Goal: Task Accomplishment & Management: Complete application form

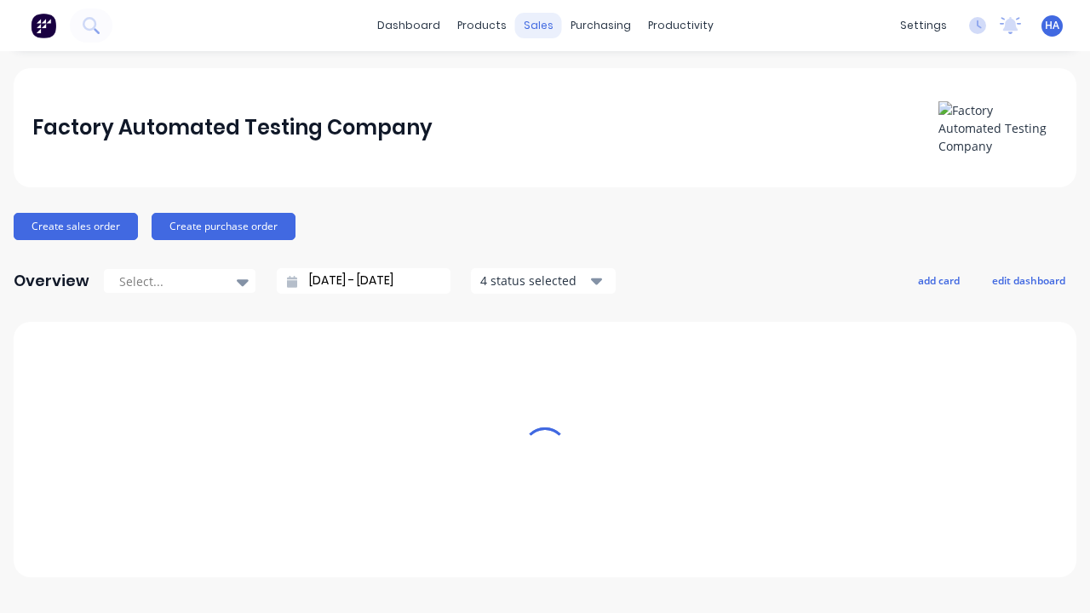
click at [538, 26] on div "sales" at bounding box center [538, 26] width 47 height 26
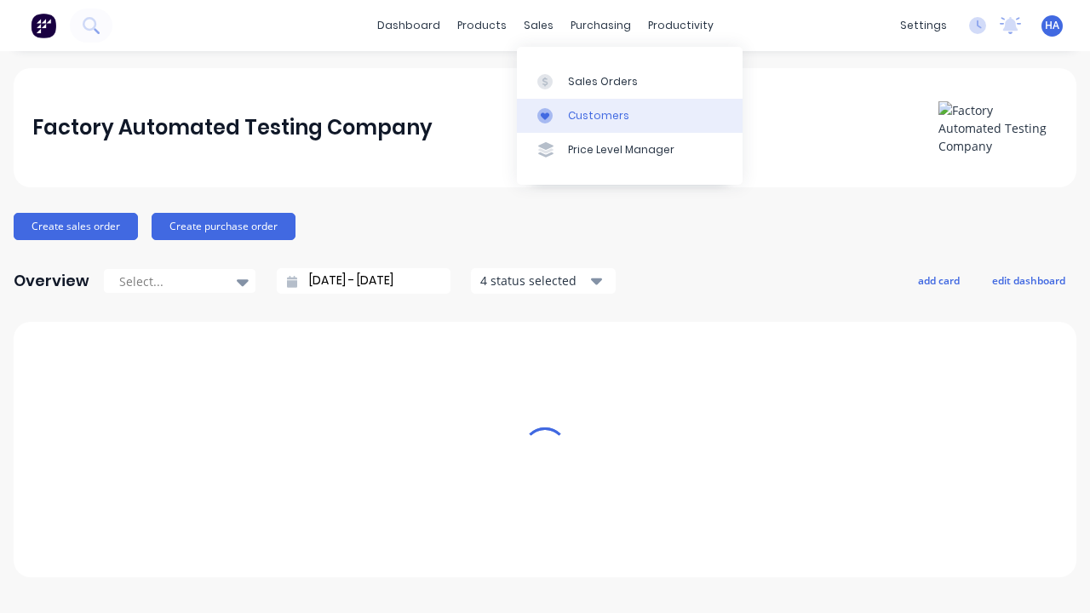
click at [629, 115] on link "Customers" at bounding box center [630, 116] width 226 height 34
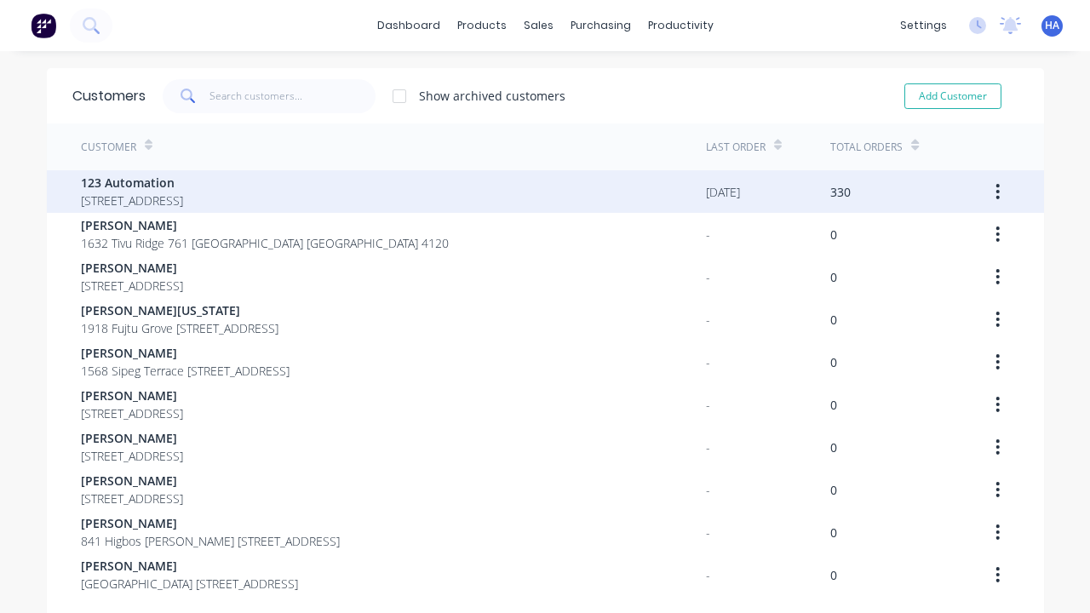
click at [183, 182] on span "123 Automation" at bounding box center [132, 183] width 102 height 18
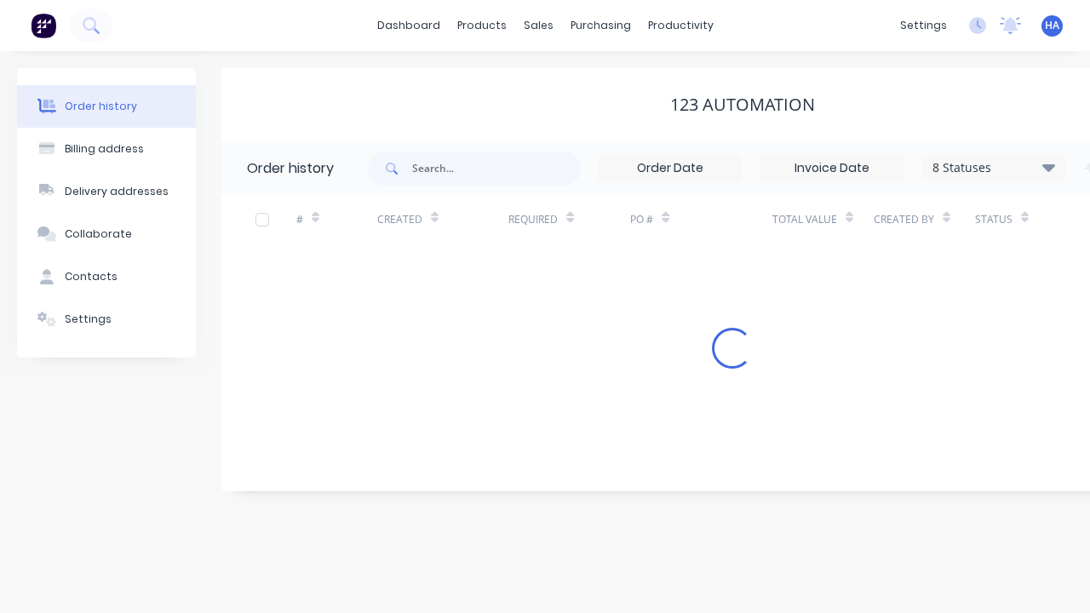
scroll to position [0, 174]
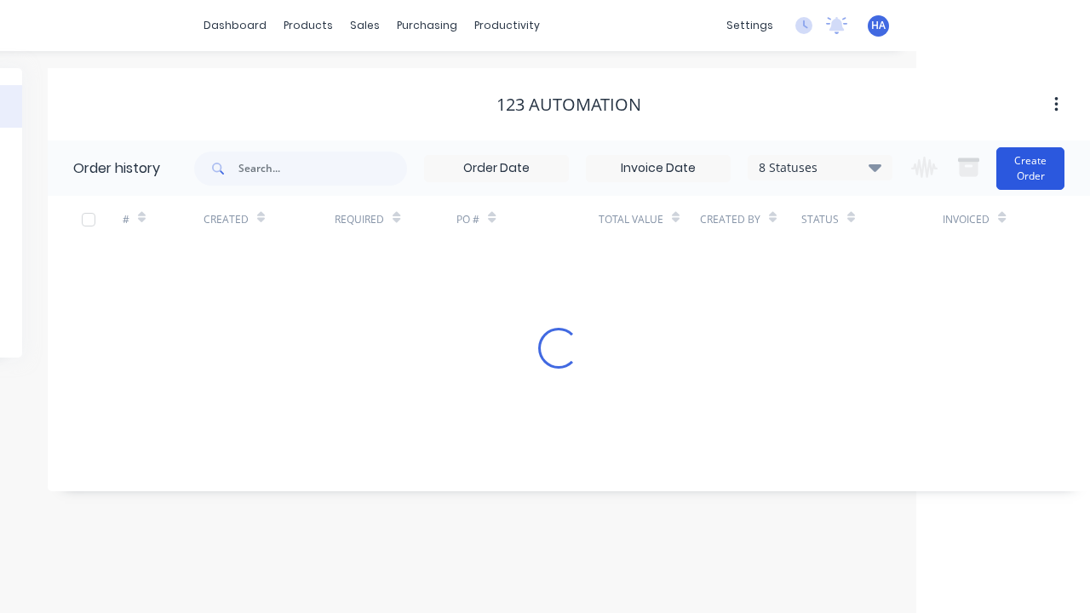
click at [1031, 168] on button "Create Order" at bounding box center [1030, 168] width 68 height 43
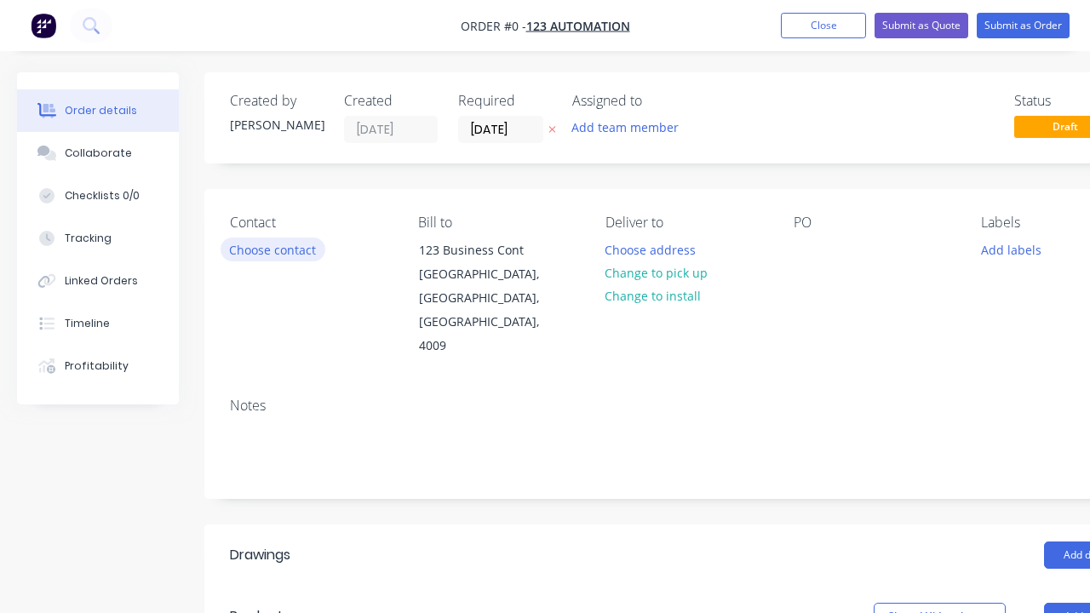
click at [272, 250] on button "Choose contact" at bounding box center [273, 249] width 105 height 23
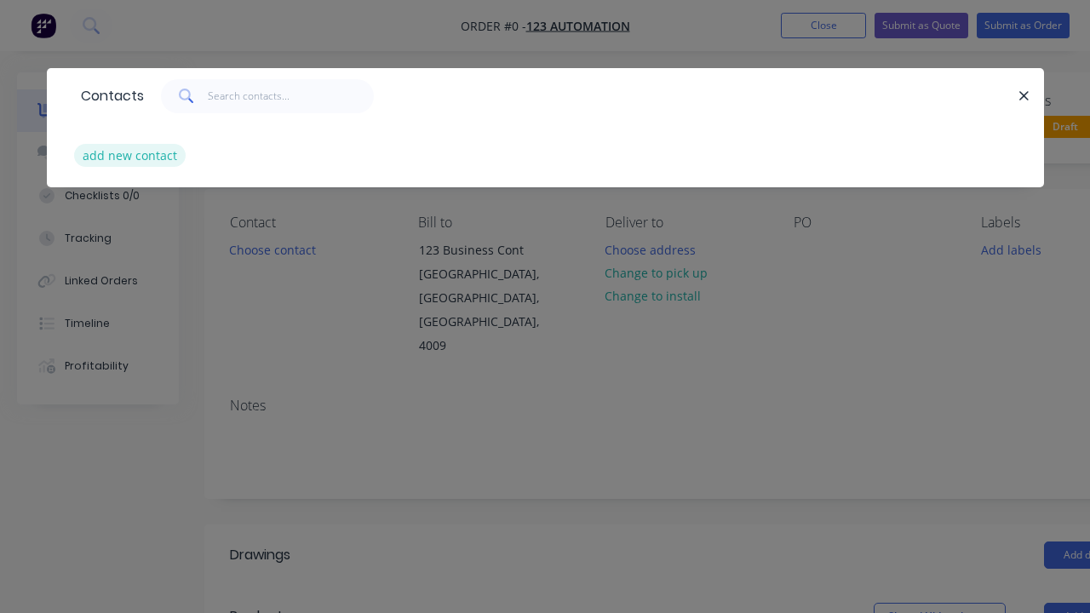
click at [128, 155] on button "add new contact" at bounding box center [130, 155] width 112 height 23
select select "AU"
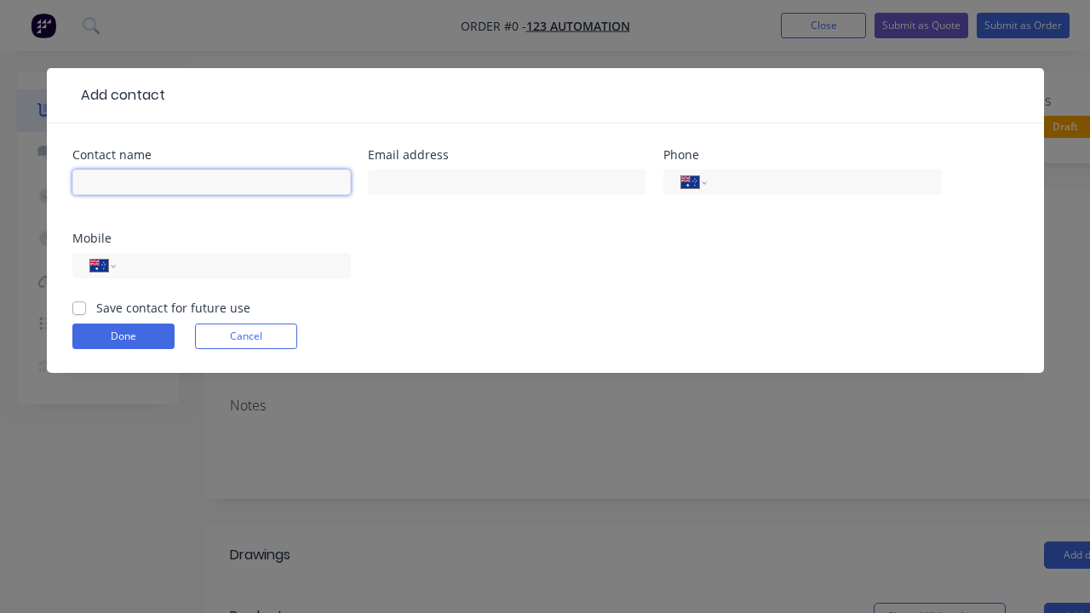
click at [211, 182] on input "text" at bounding box center [211, 182] width 279 height 26
type input "[PERSON_NAME] Automated"
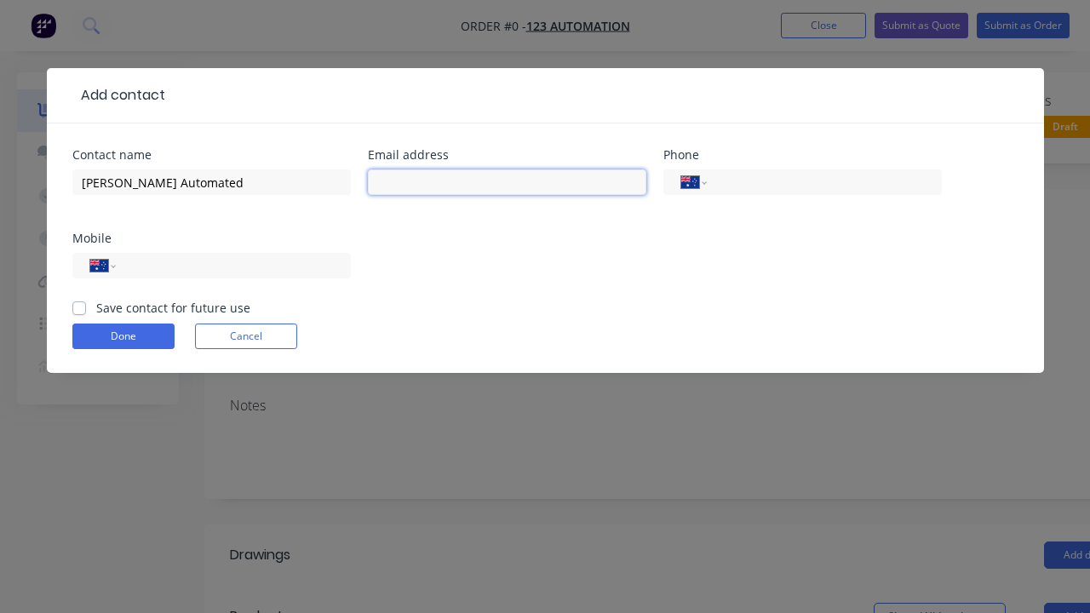
click at [507, 182] on input "text" at bounding box center [507, 182] width 279 height 26
type input "[PERSON_NAME][EMAIL_ADDRESS][DOMAIN_NAME]"
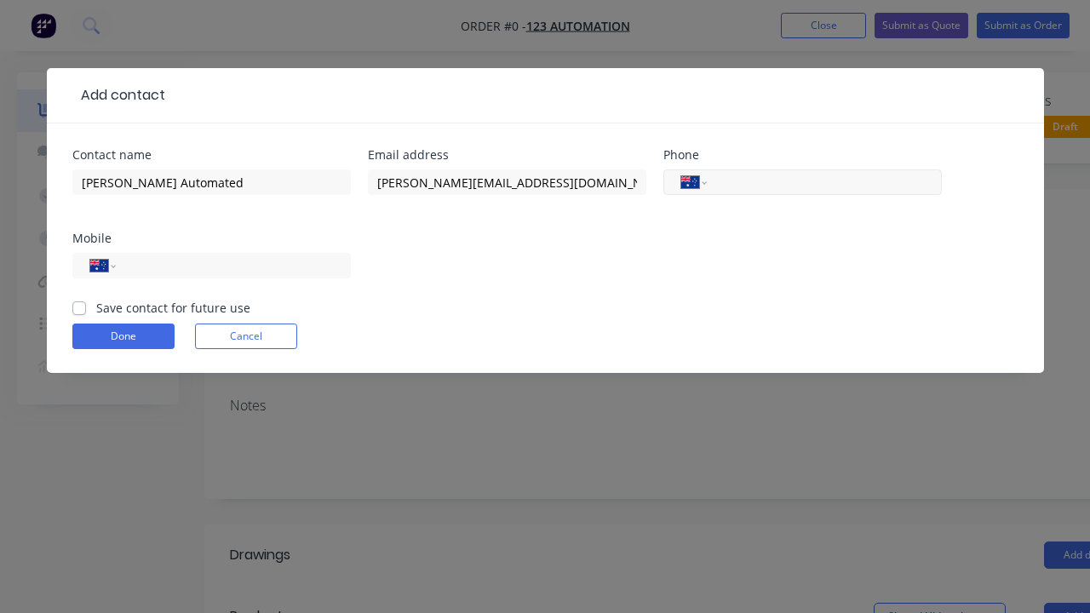
click at [821, 182] on input "tel" at bounding box center [821, 183] width 204 height 20
type input "0412 412 321"
click at [230, 266] on input "tel" at bounding box center [230, 266] width 204 height 20
type input "0412 341 232"
click at [123, 336] on button "Done" at bounding box center [123, 337] width 102 height 26
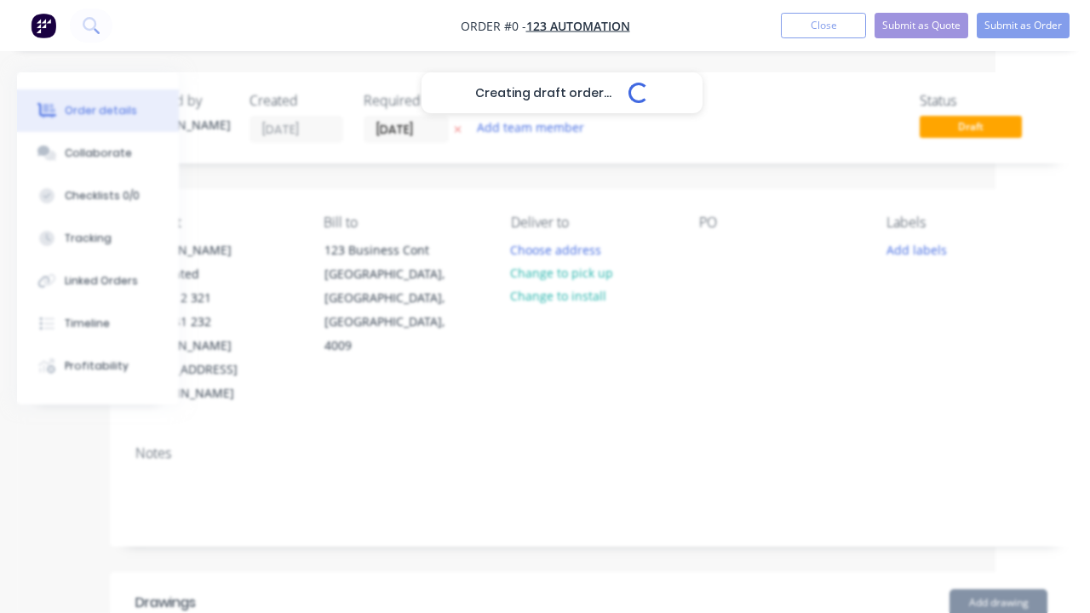
scroll to position [238, 95]
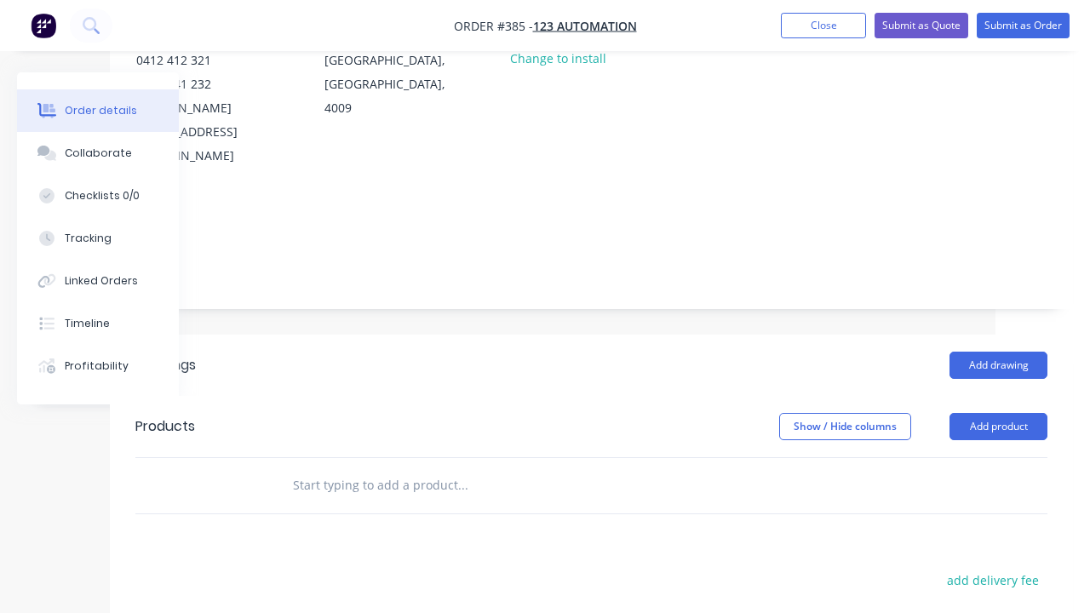
click at [726, 25] on div at bounding box center [712, 12] width 27 height 25
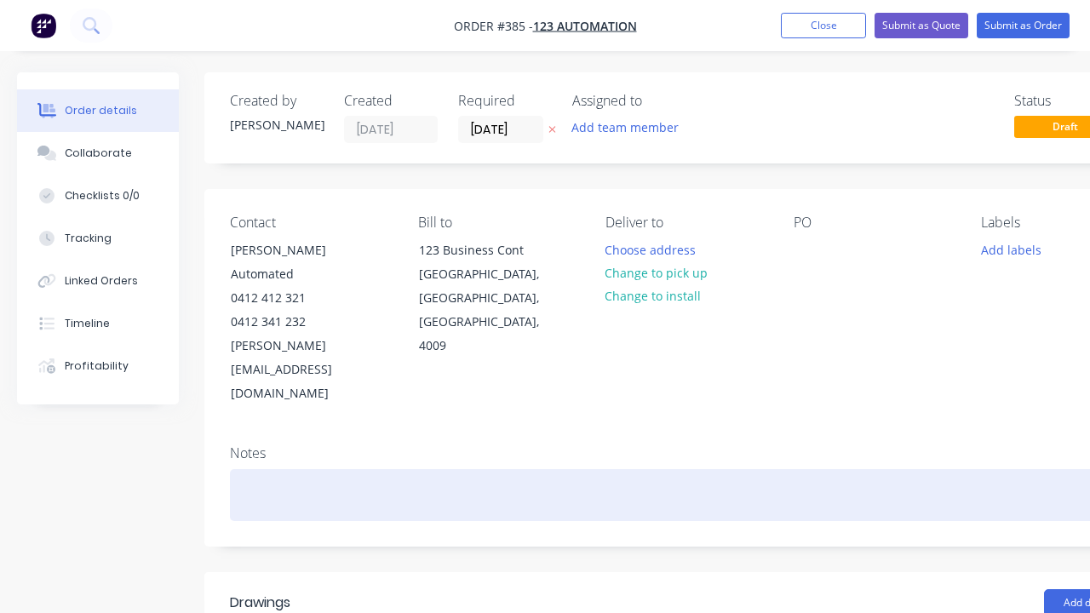
click at [634, 469] on div at bounding box center [686, 495] width 912 height 52
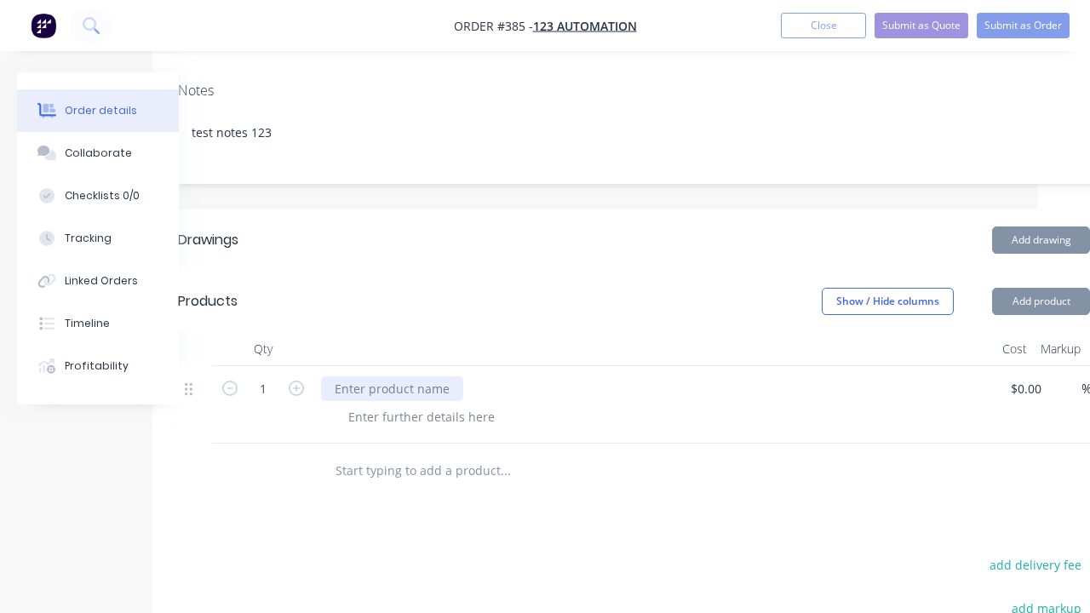
click at [390, 376] on div at bounding box center [392, 388] width 142 height 25
